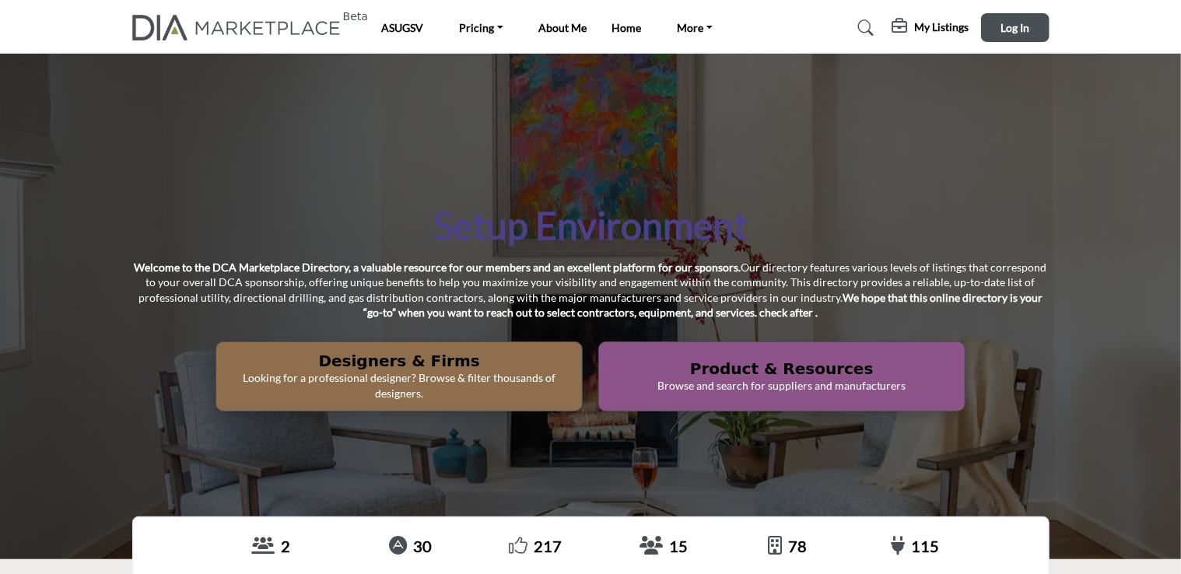
scroll to position [60, 0]
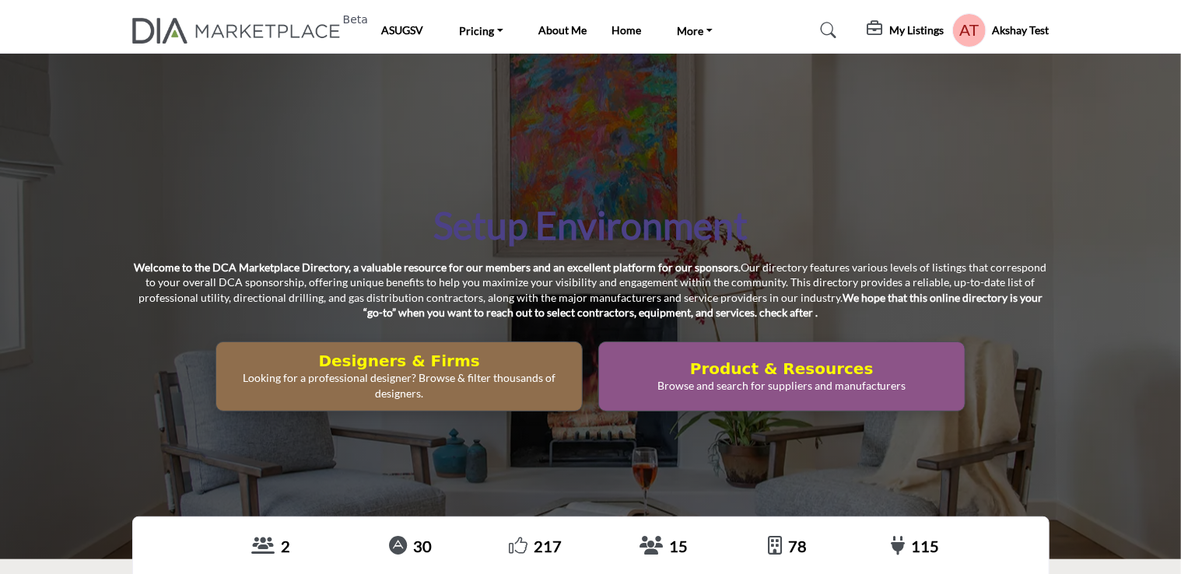
click at [890, 28] on h5 "My Listings" at bounding box center [917, 30] width 54 height 14
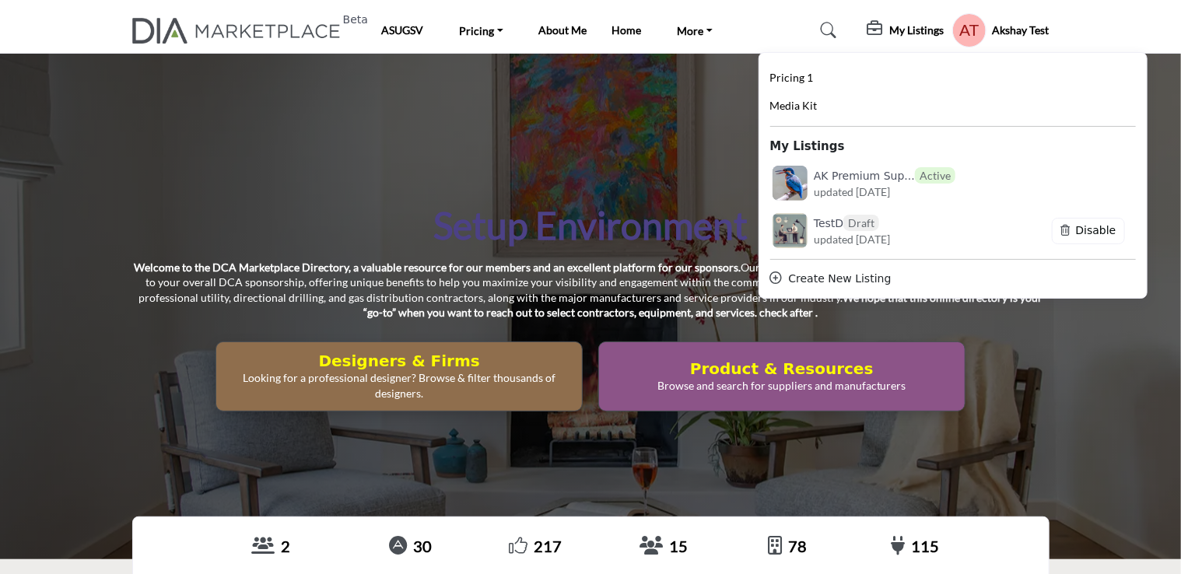
click at [495, 166] on div "Setup Environment Welcome to the DCA Marketplace Directory, a valuable resource…" at bounding box center [590, 307] width 1181 height 506
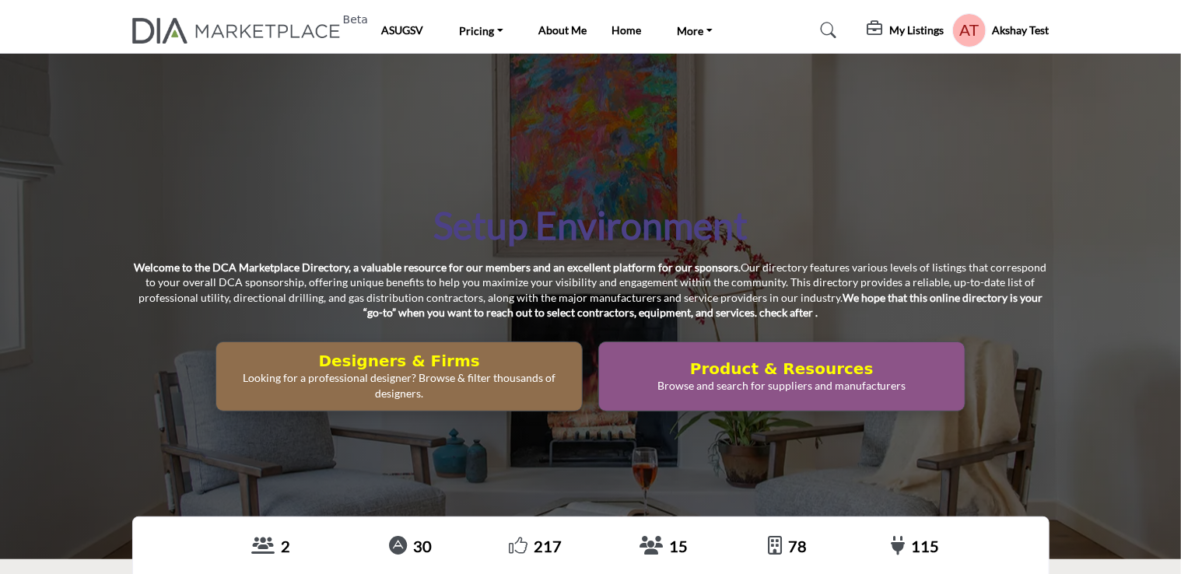
click at [1005, 33] on h5 "Akshay Test" at bounding box center [1021, 31] width 57 height 16
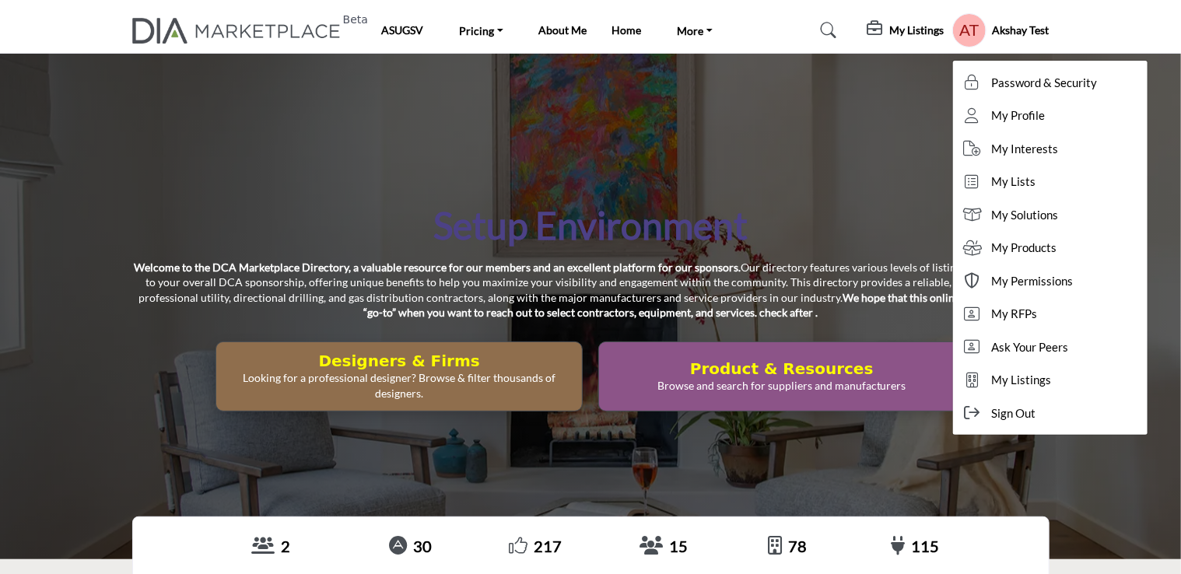
click at [776, 191] on div "Setup Environment Welcome to the DCA Marketplace Directory, a valuable resource…" at bounding box center [590, 307] width 1181 height 506
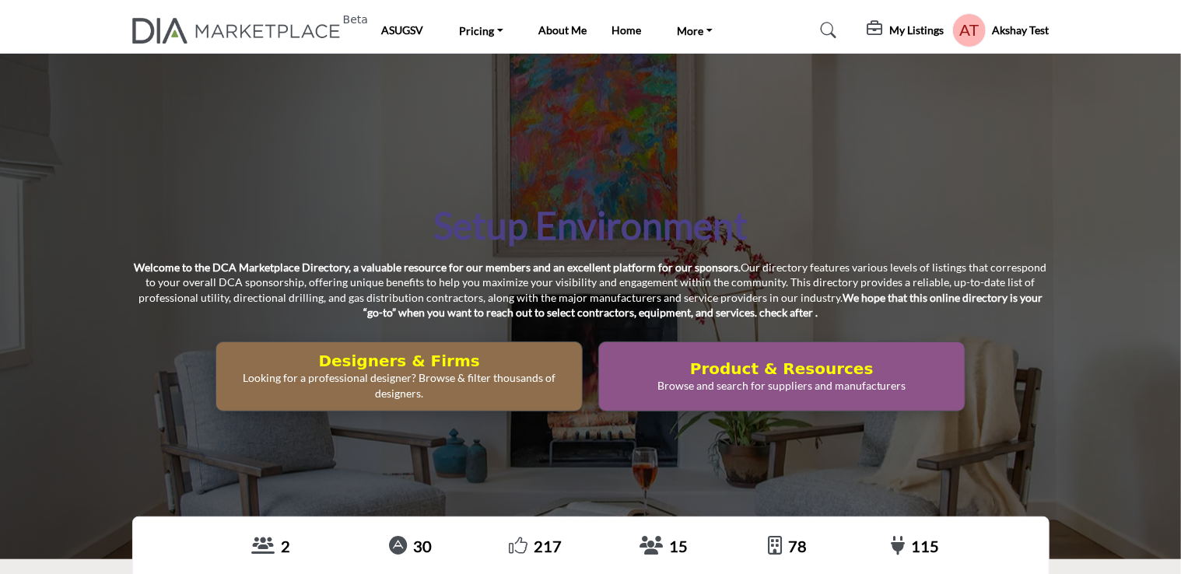
click at [910, 29] on h5 "My Listings" at bounding box center [917, 30] width 54 height 14
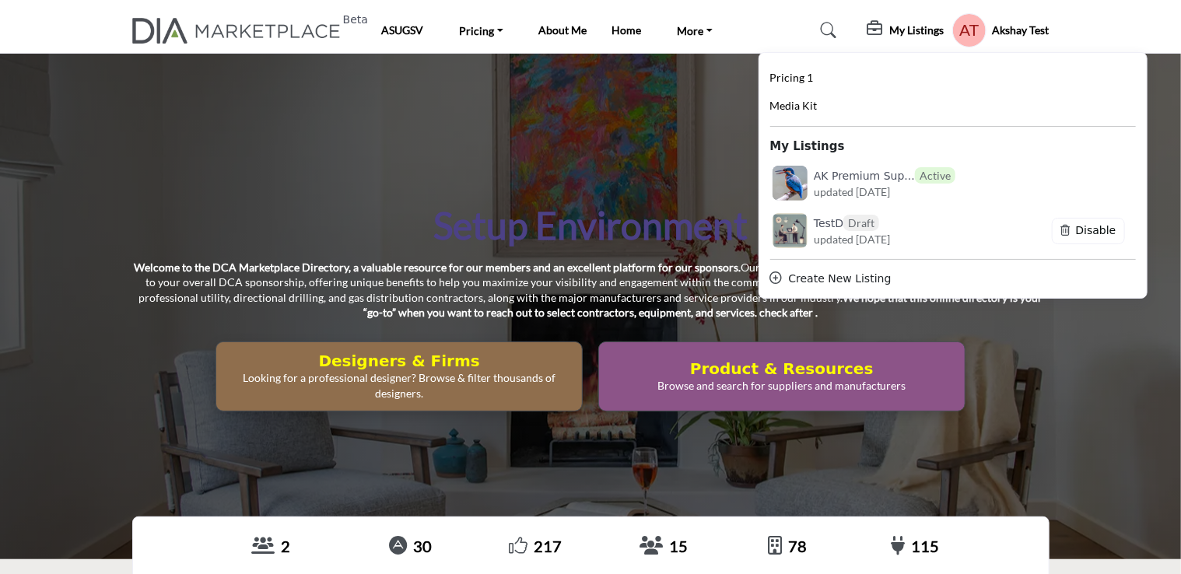
click at [910, 29] on h5 "My Listings" at bounding box center [917, 30] width 54 height 14
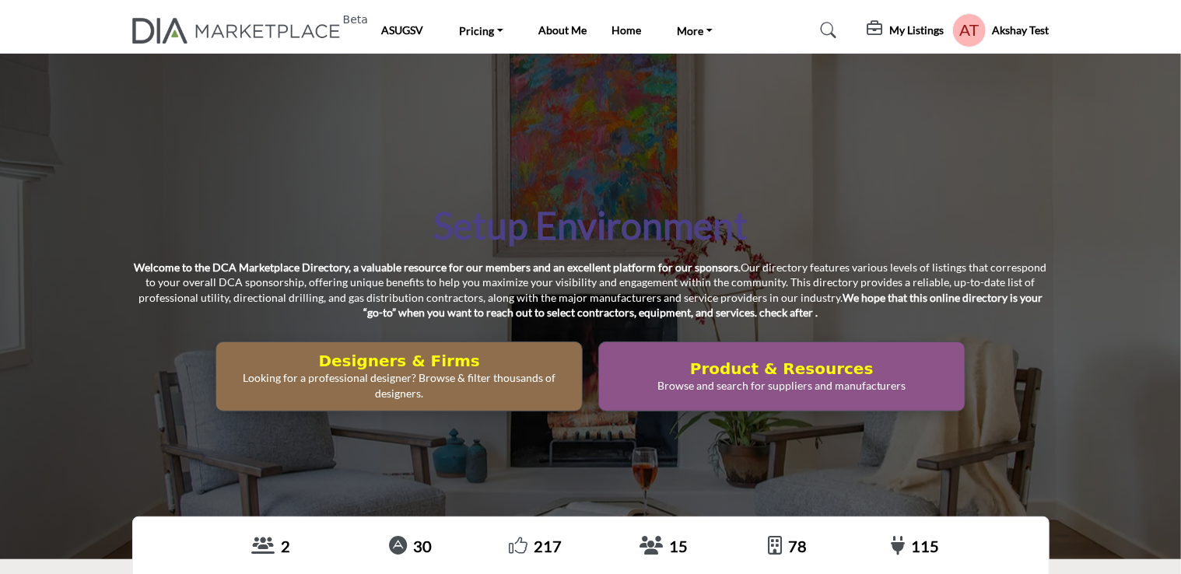
click at [902, 31] on h5 "My Listings" at bounding box center [917, 30] width 54 height 14
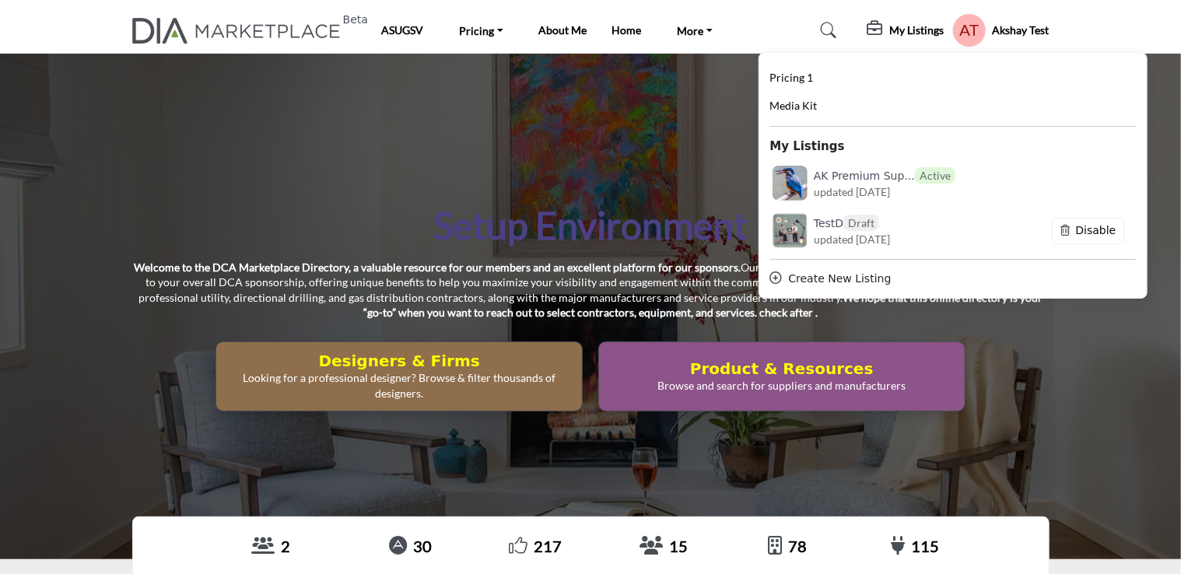
click at [1012, 30] on h5 "Akshay Test" at bounding box center [1021, 31] width 57 height 16
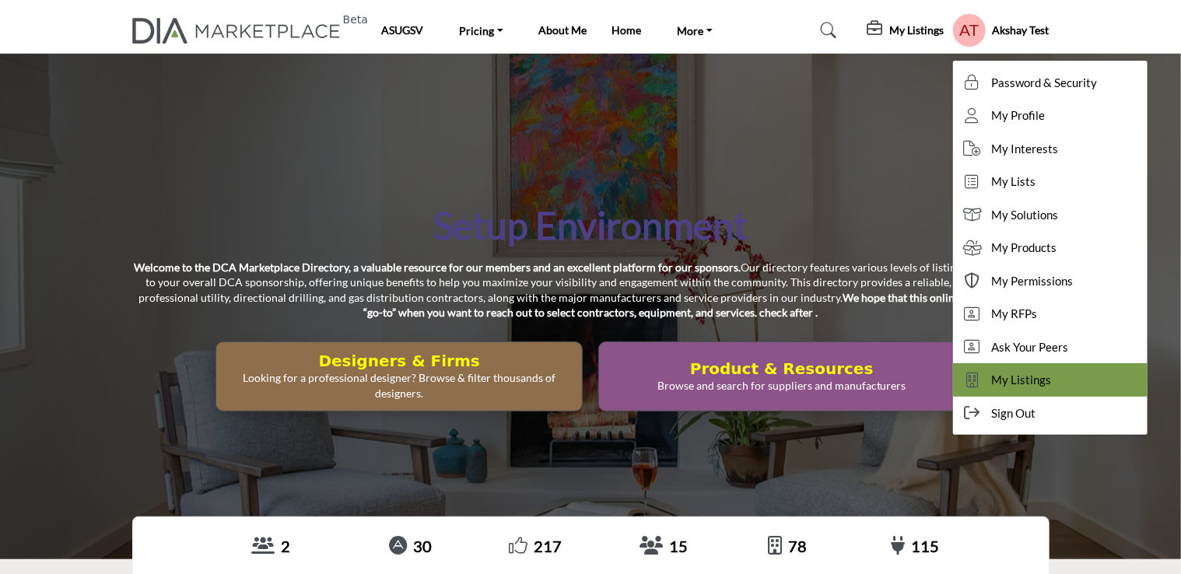
click at [1009, 373] on span "My Listings" at bounding box center [1022, 380] width 60 height 18
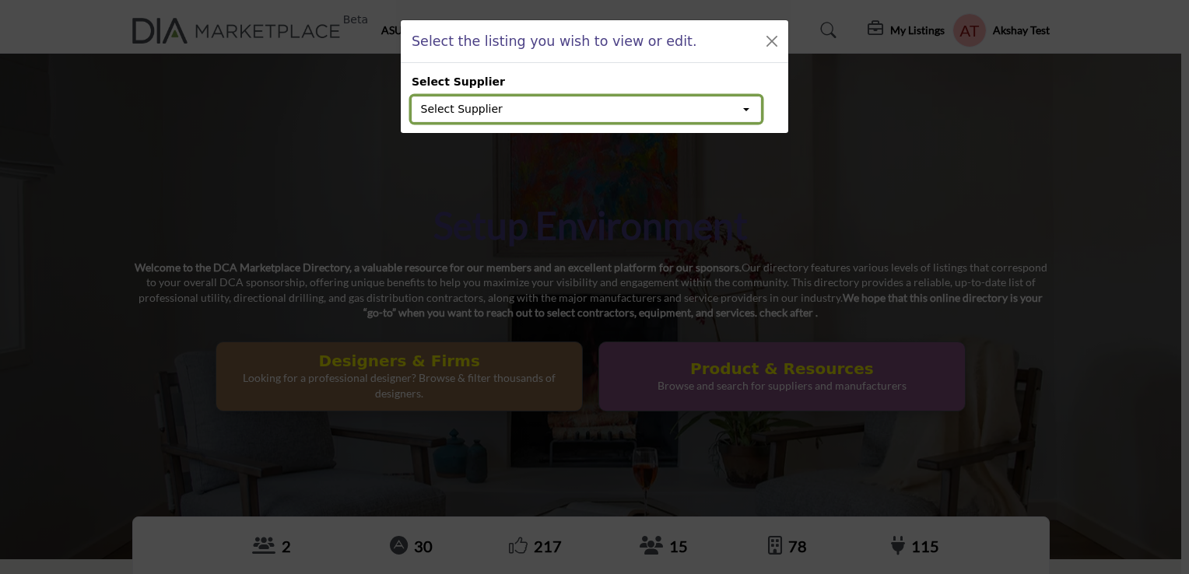
click at [755, 109] on button "Select Supplier" at bounding box center [586, 109] width 349 height 26
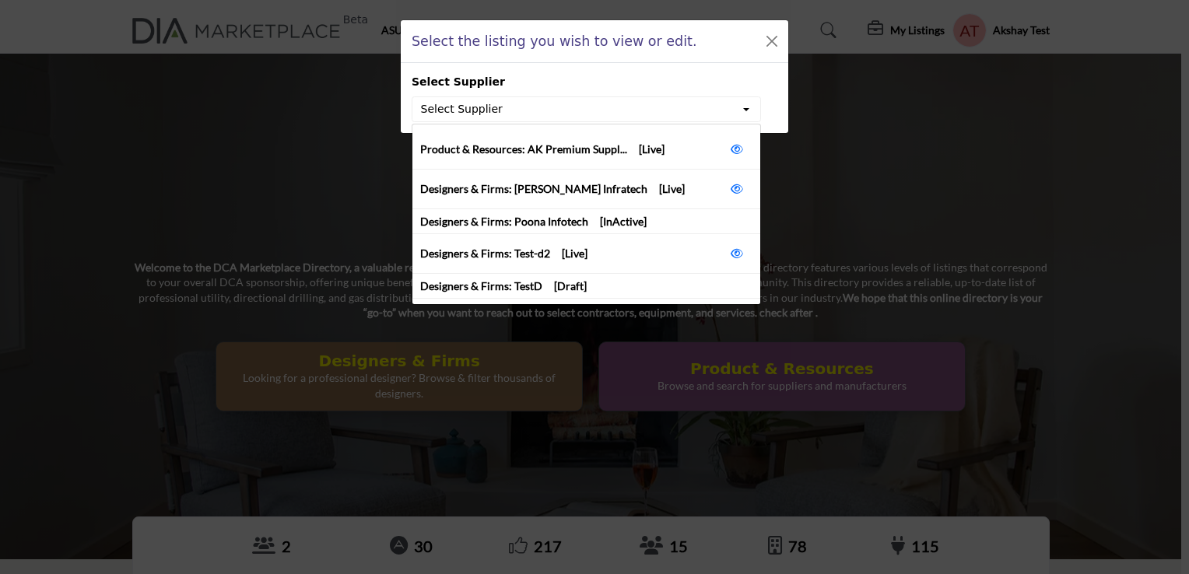
click at [867, 186] on div "Select the listing you wish to view or edit. Select Supplier Select Supplier Pr…" at bounding box center [594, 287] width 1189 height 574
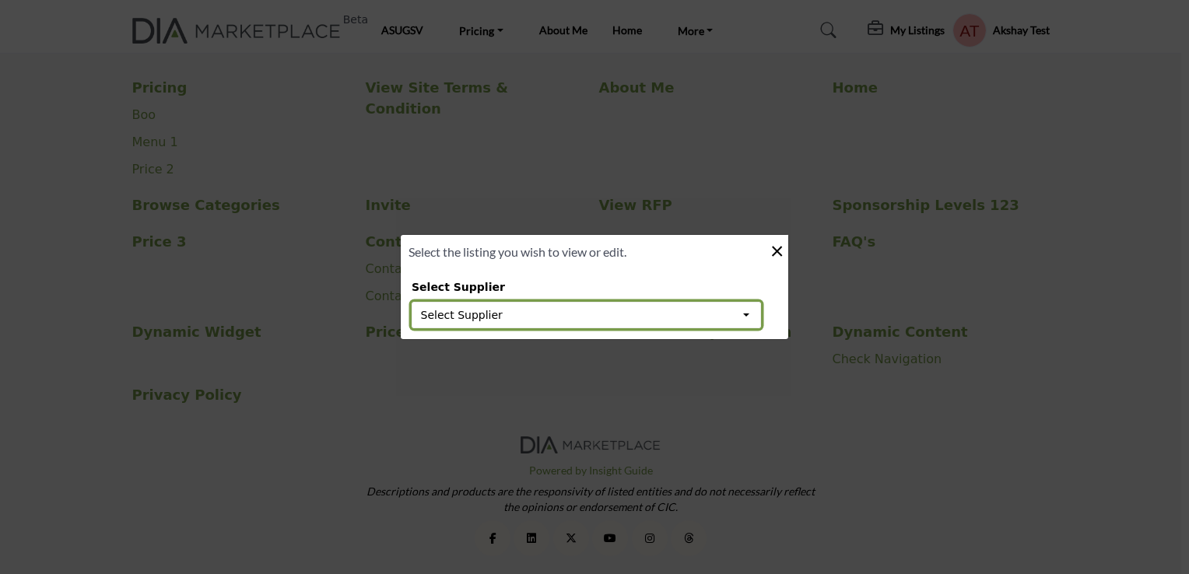
click at [754, 316] on button "Select Supplier" at bounding box center [586, 315] width 349 height 26
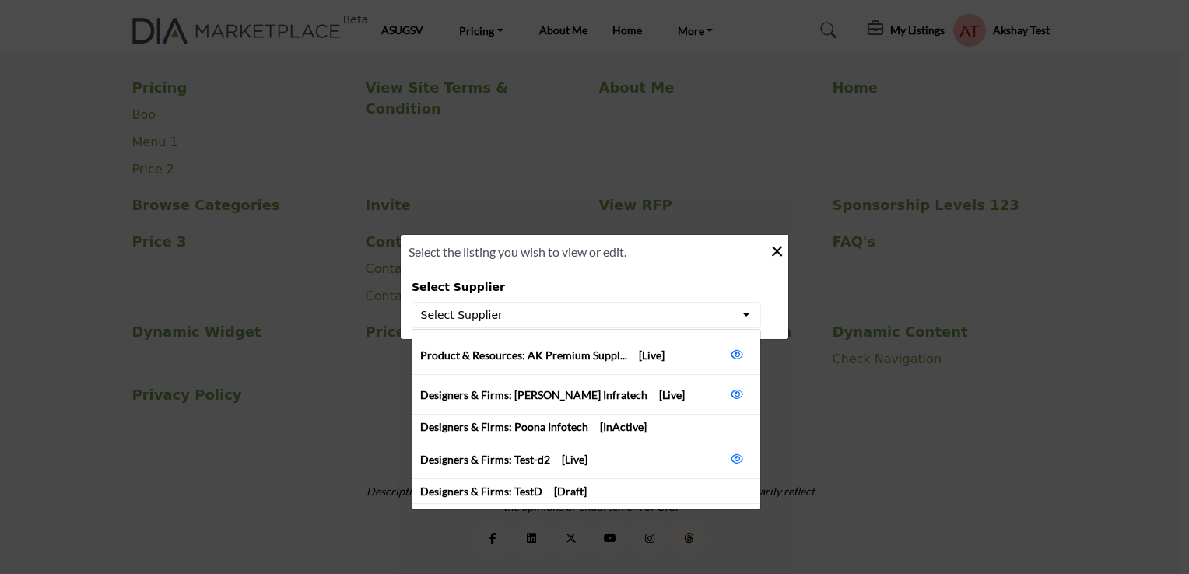
click at [825, 269] on div "Select the listing you wish to view or edit. × Select Supplier Select Supplier …" at bounding box center [594, 287] width 1189 height 574
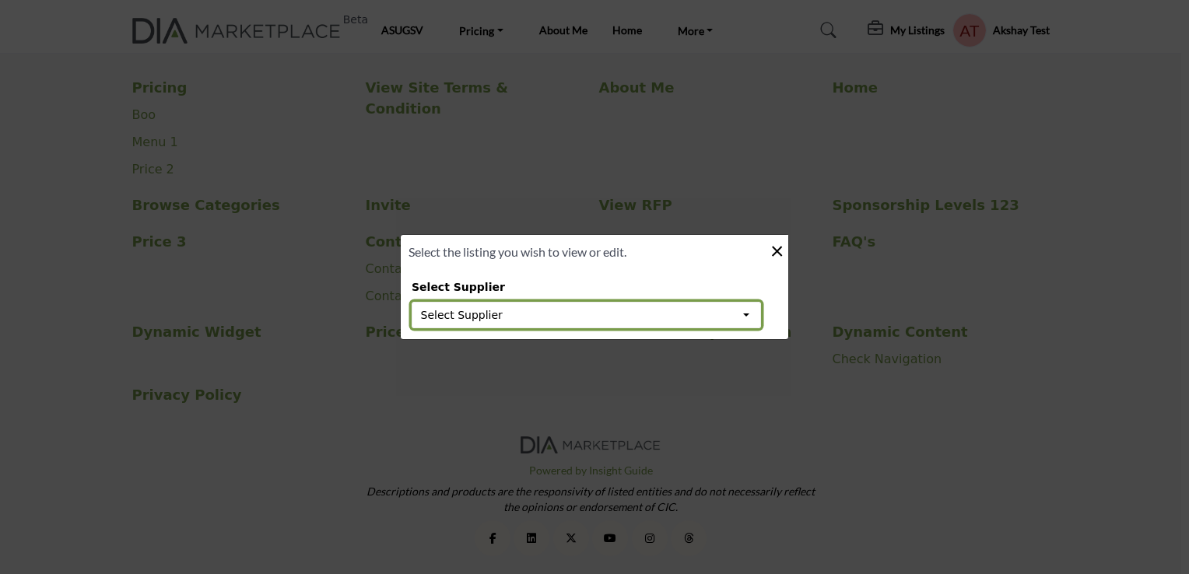
click at [748, 322] on button "Select Supplier" at bounding box center [586, 315] width 349 height 26
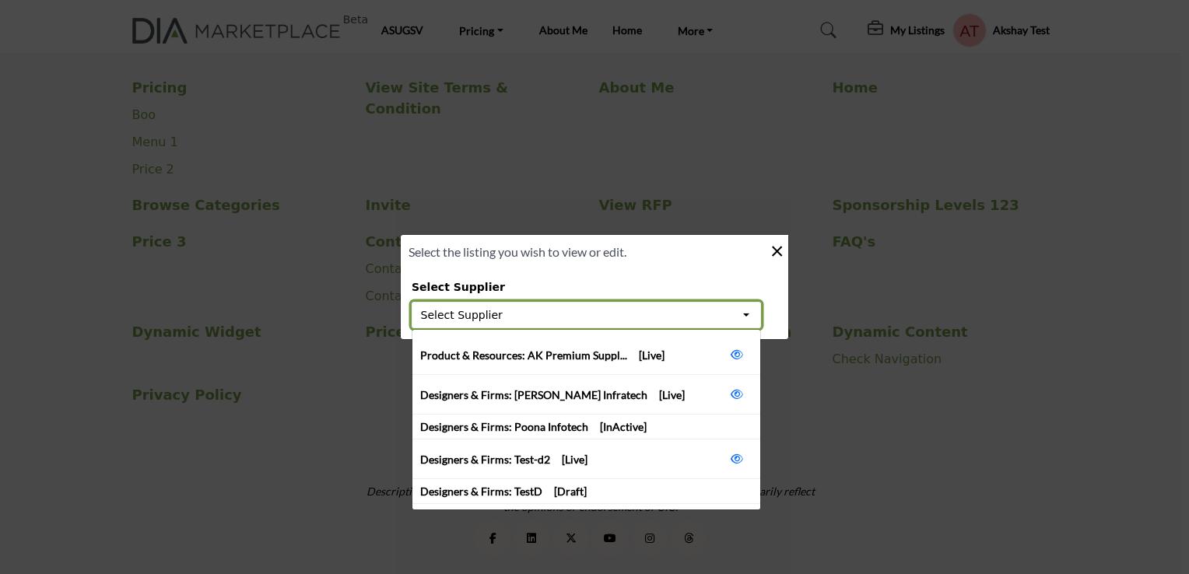
click at [748, 322] on button "Select Supplier" at bounding box center [586, 315] width 349 height 26
